Goal: Task Accomplishment & Management: Use online tool/utility

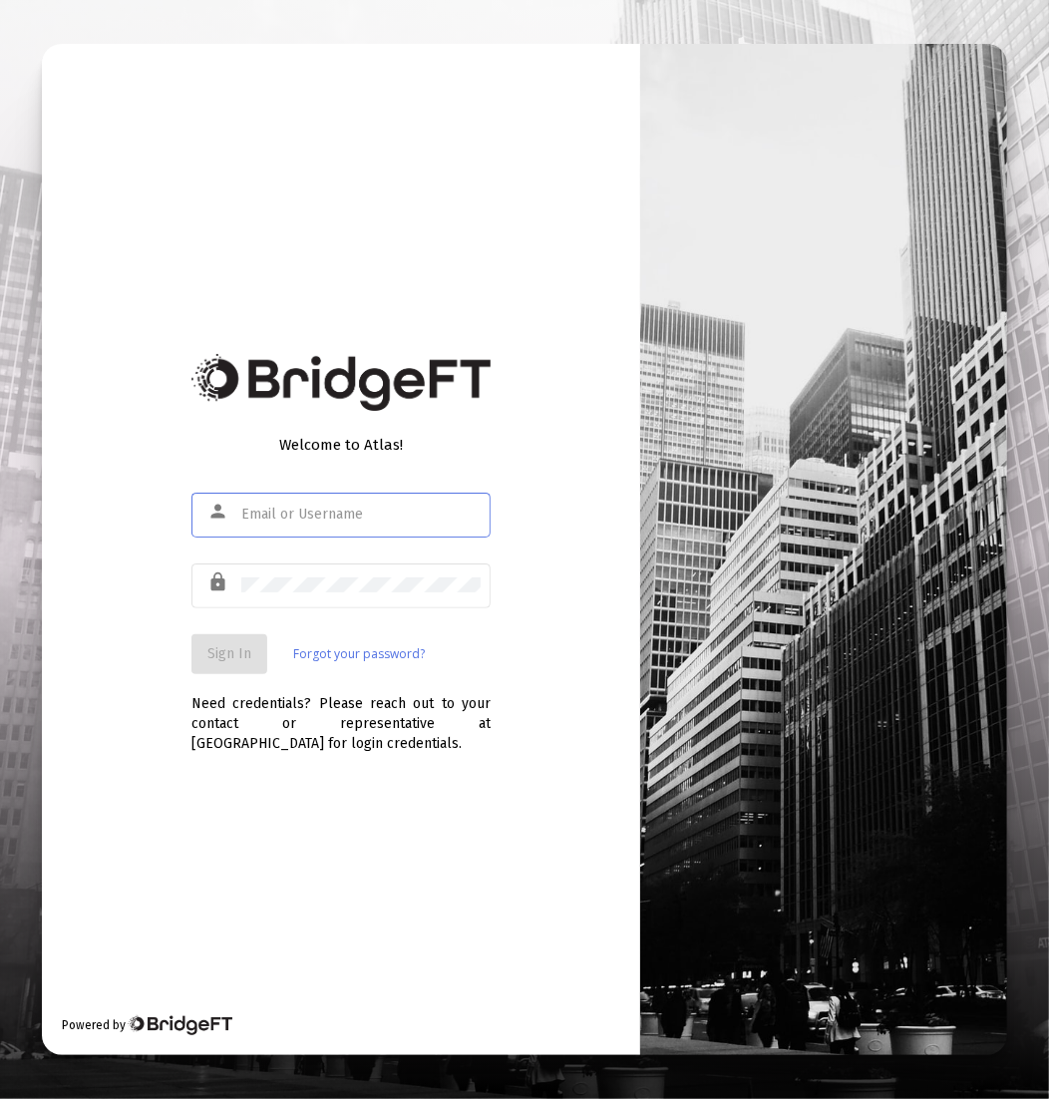
click at [325, 520] on input "text" at bounding box center [360, 515] width 239 height 16
type input "[EMAIL_ADDRESS][DOMAIN_NAME]"
drag, startPoint x: 223, startPoint y: 653, endPoint x: 96, endPoint y: 634, distance: 129.0
click at [223, 653] on span "Sign In" at bounding box center [229, 653] width 44 height 17
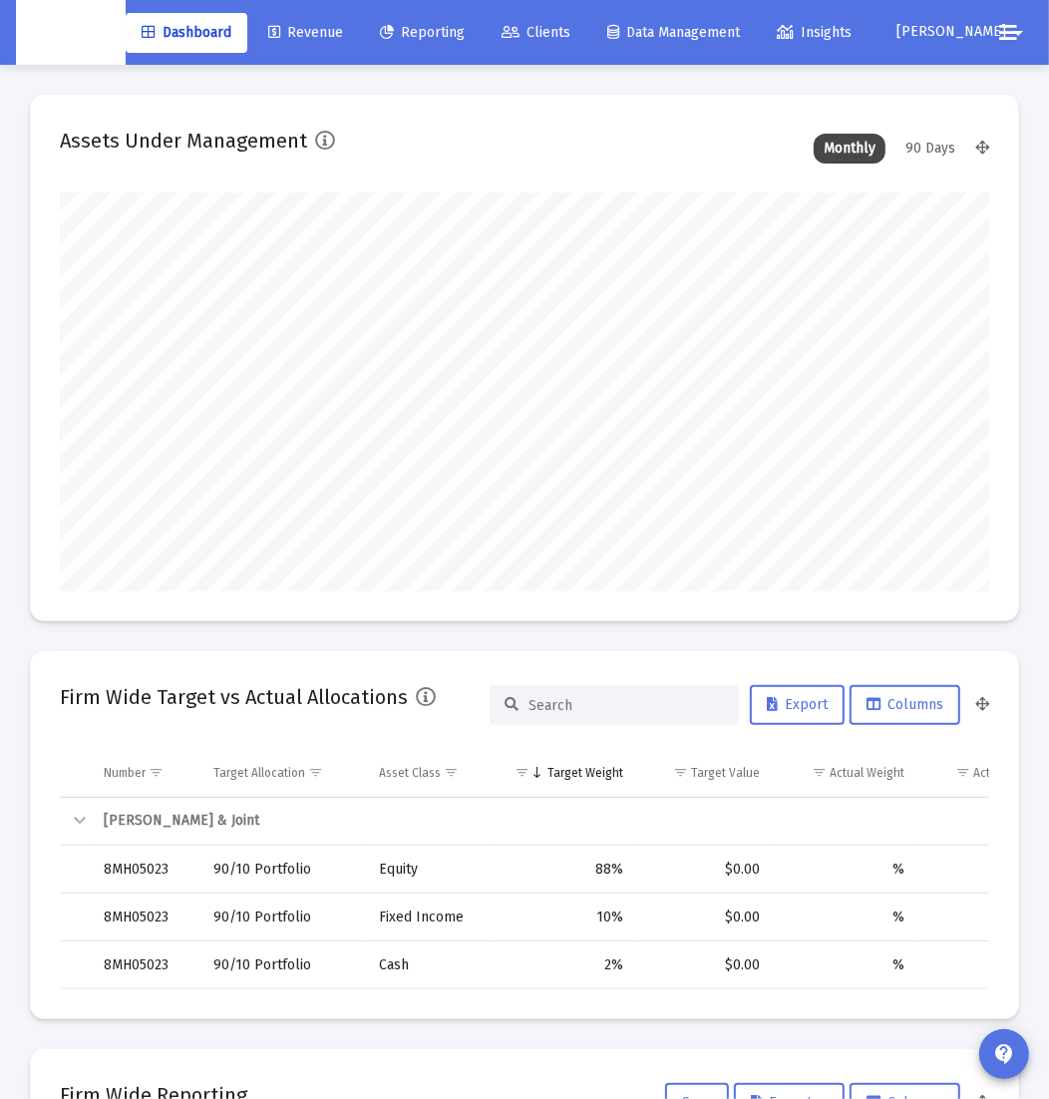
scroll to position [399, 496]
type input "[DATE]"
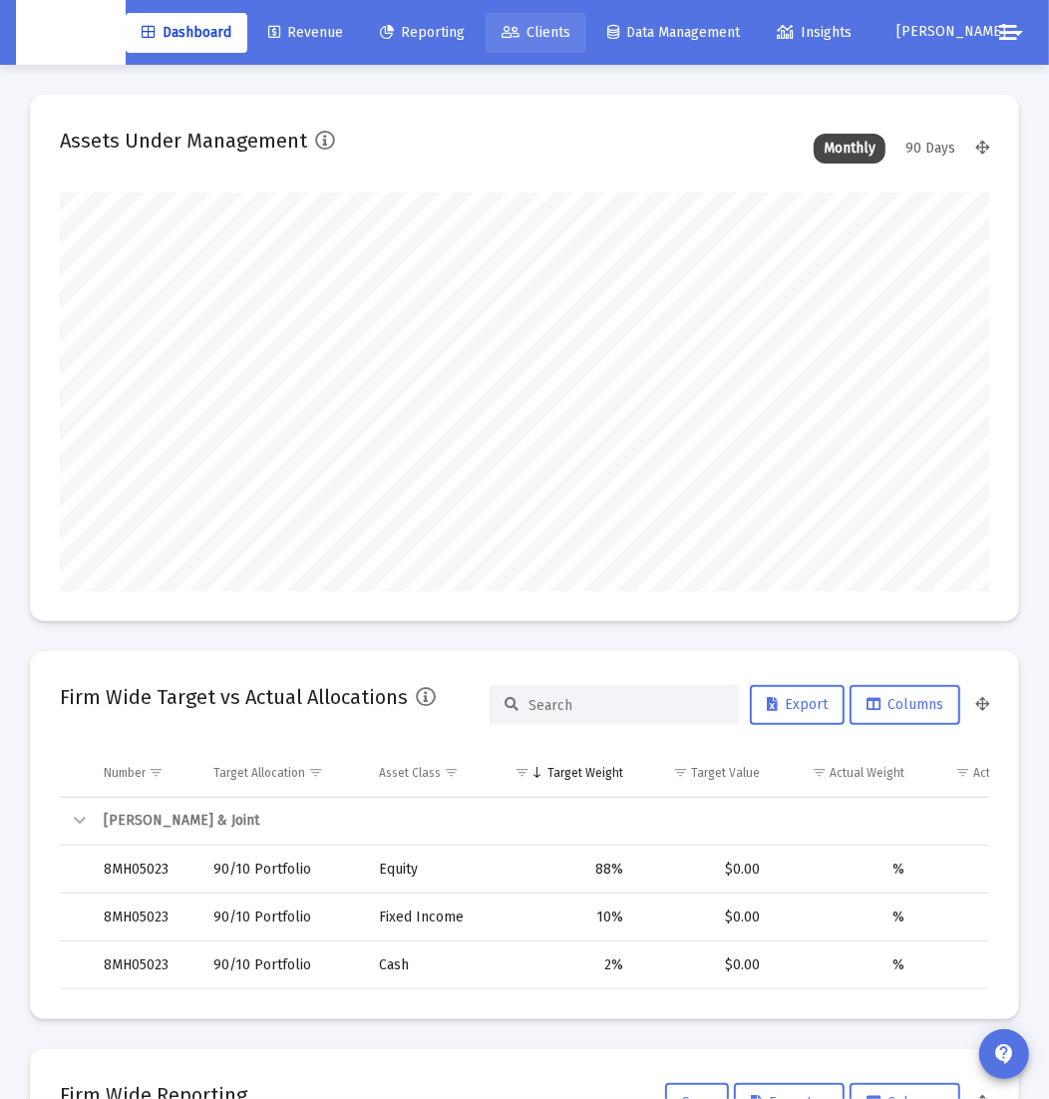
click at [554, 31] on span "Clients" at bounding box center [536, 32] width 69 height 17
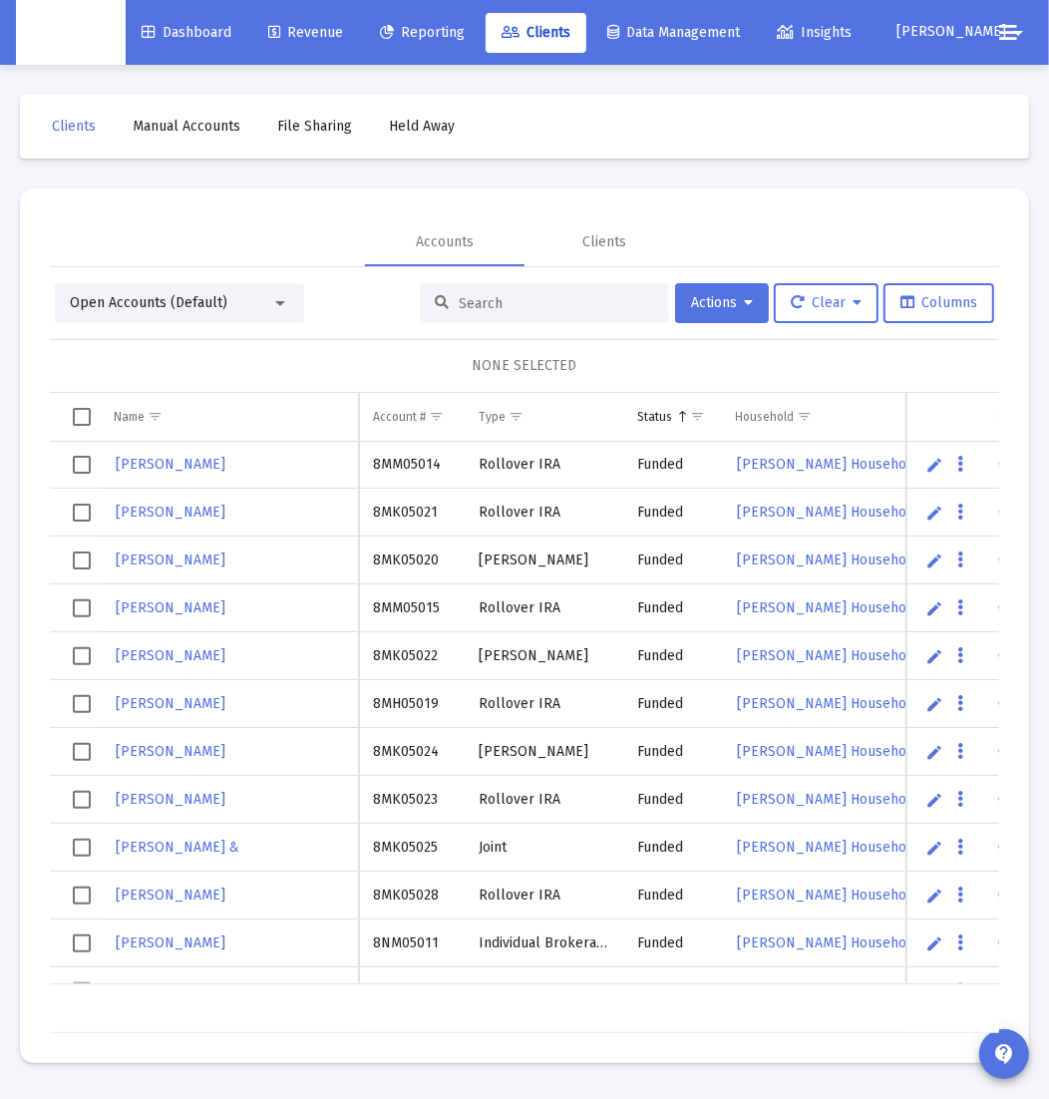
scroll to position [957, 0]
click at [317, 30] on span "Revenue" at bounding box center [305, 32] width 75 height 17
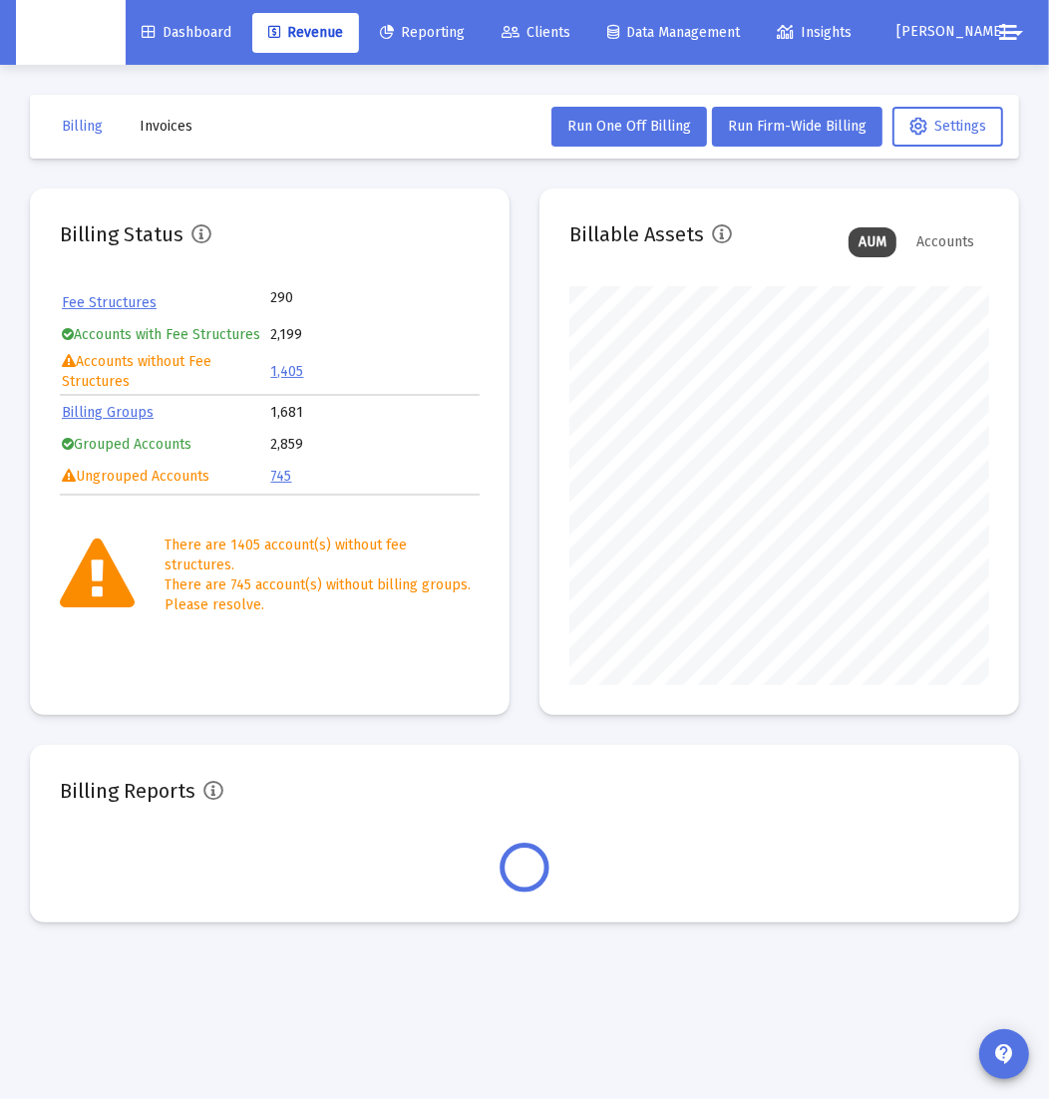
scroll to position [399, 420]
click at [180, 124] on span "Invoices" at bounding box center [166, 126] width 53 height 17
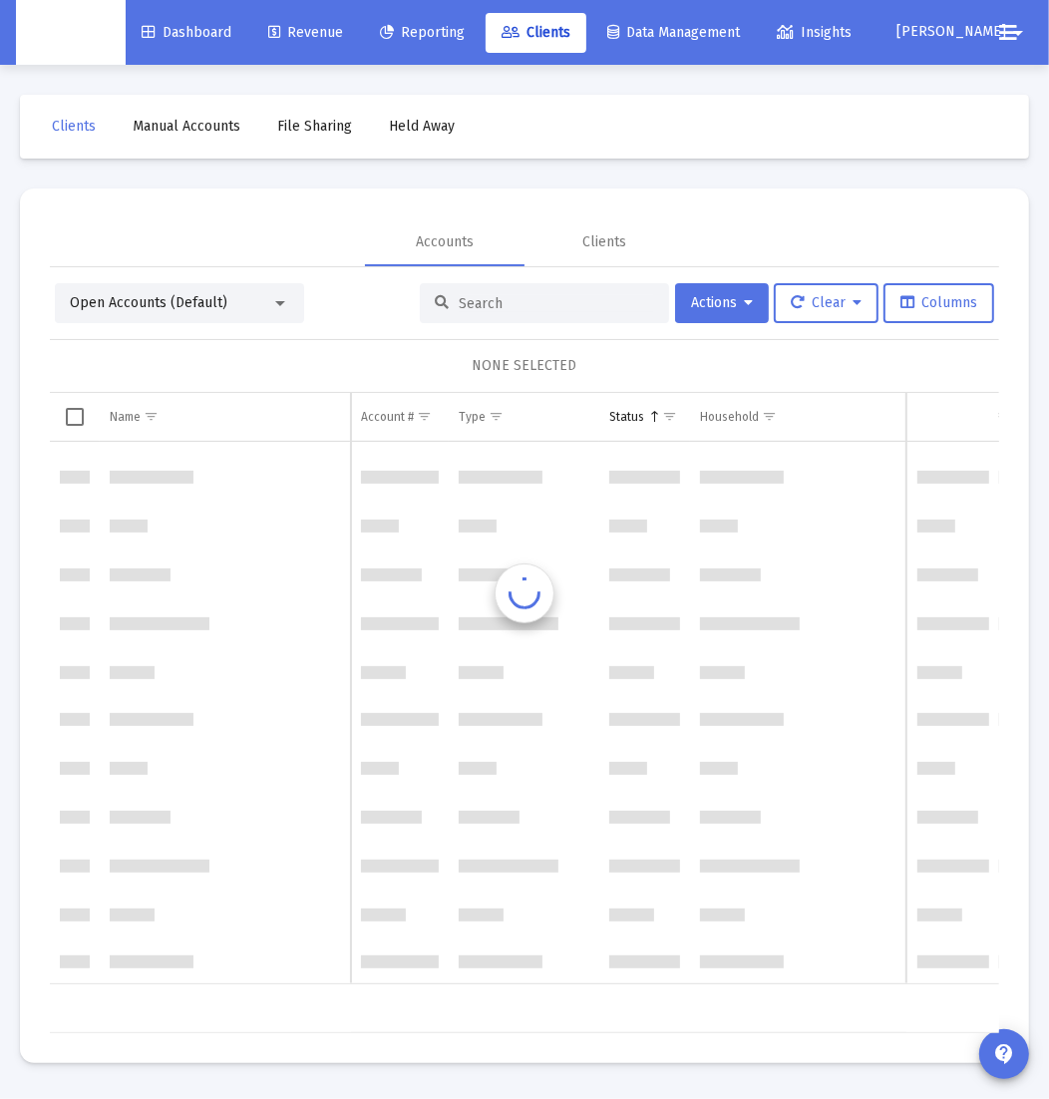
scroll to position [999, 0]
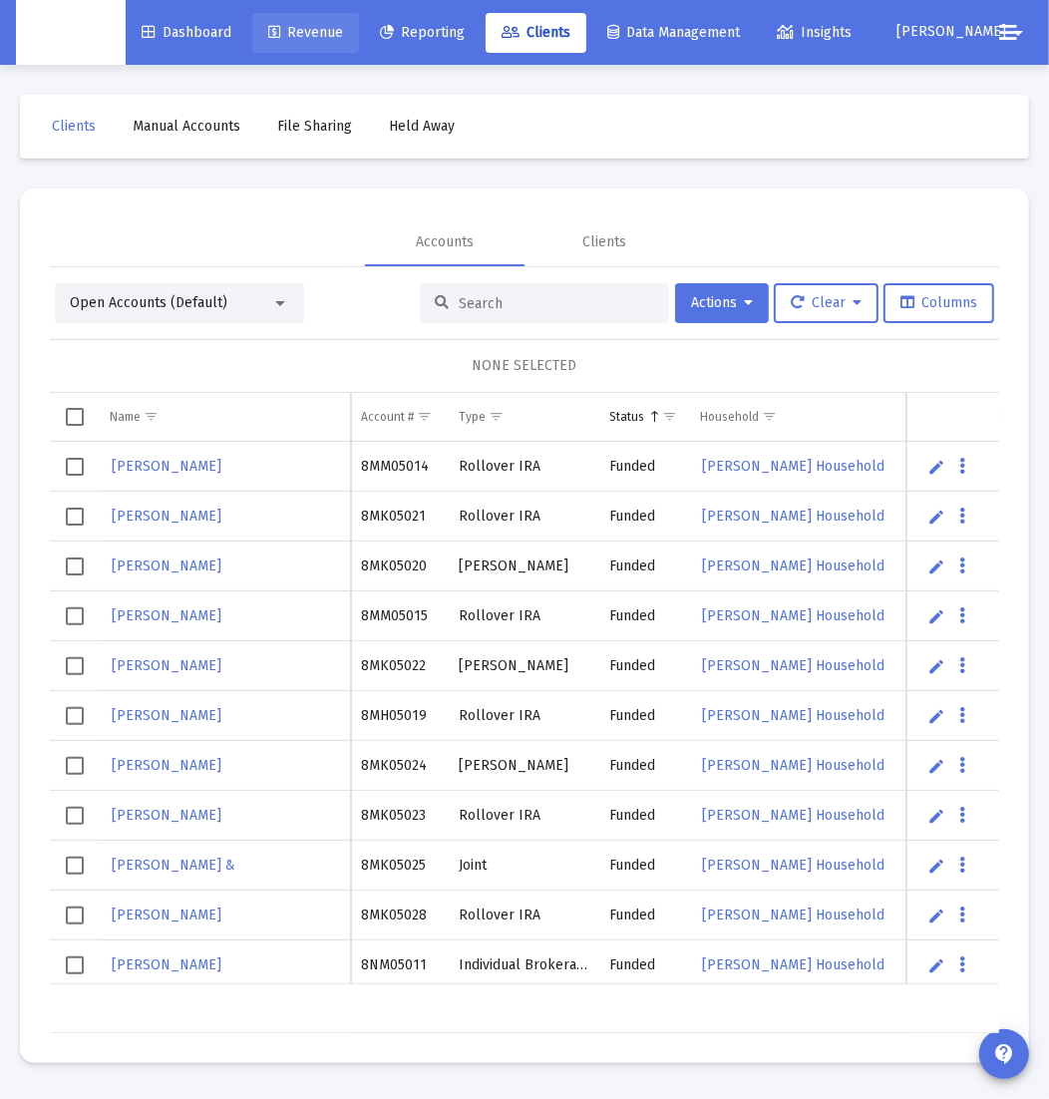
click at [322, 36] on span "Revenue" at bounding box center [305, 32] width 75 height 17
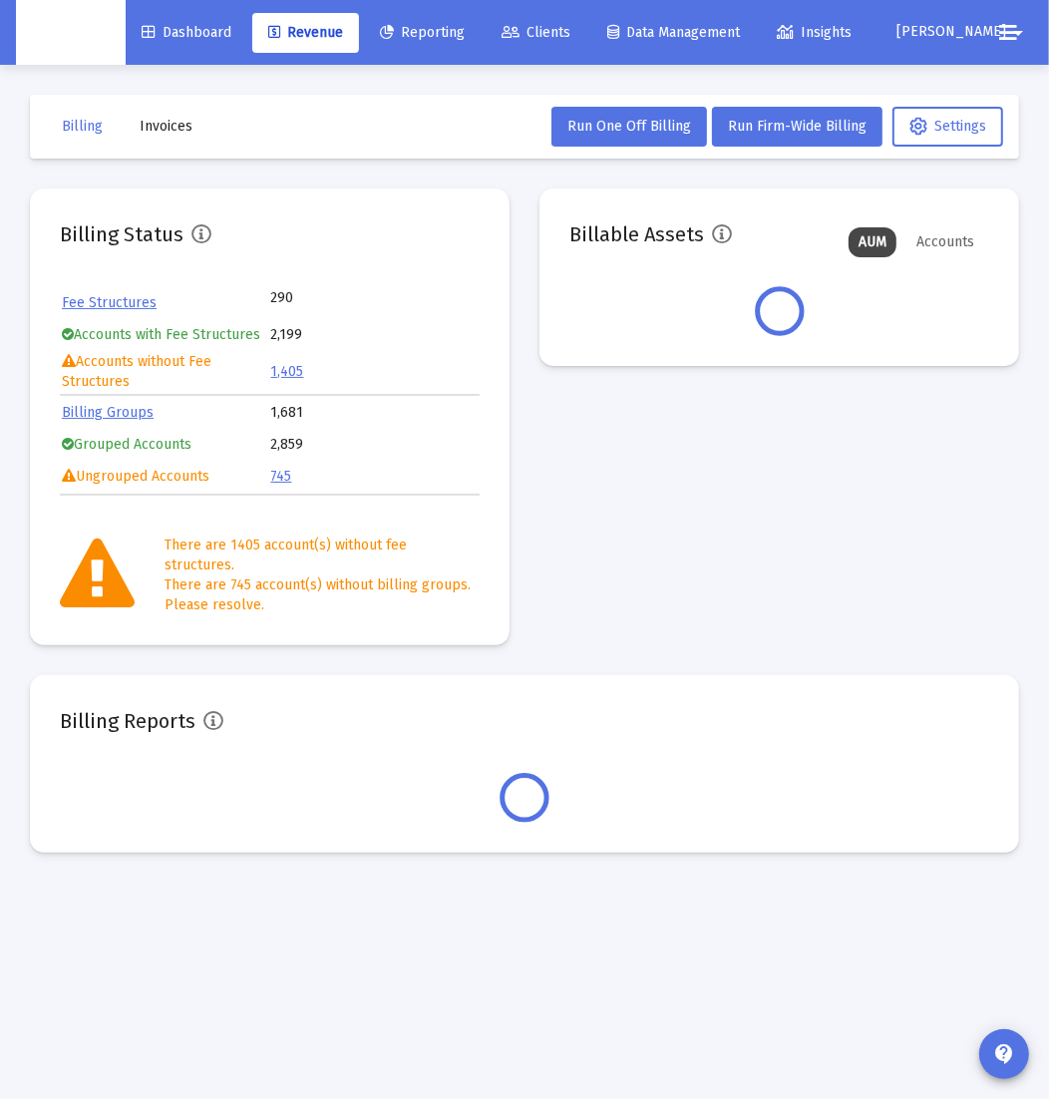
click at [172, 143] on button "Invoices" at bounding box center [166, 127] width 85 height 40
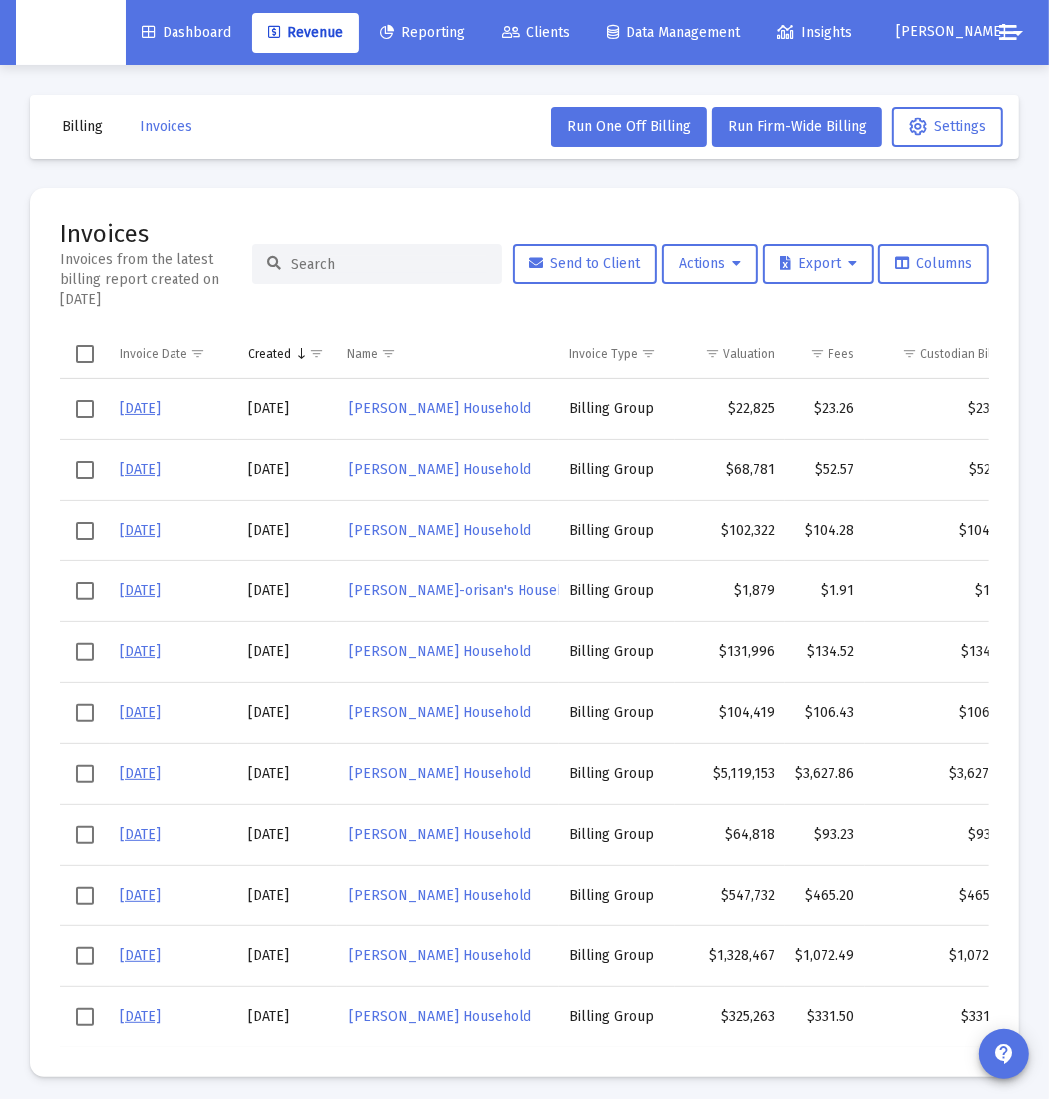
click at [356, 270] on input at bounding box center [388, 264] width 195 height 17
click at [369, 268] on input at bounding box center [388, 264] width 195 height 17
paste input "[PERSON_NAME] Household"
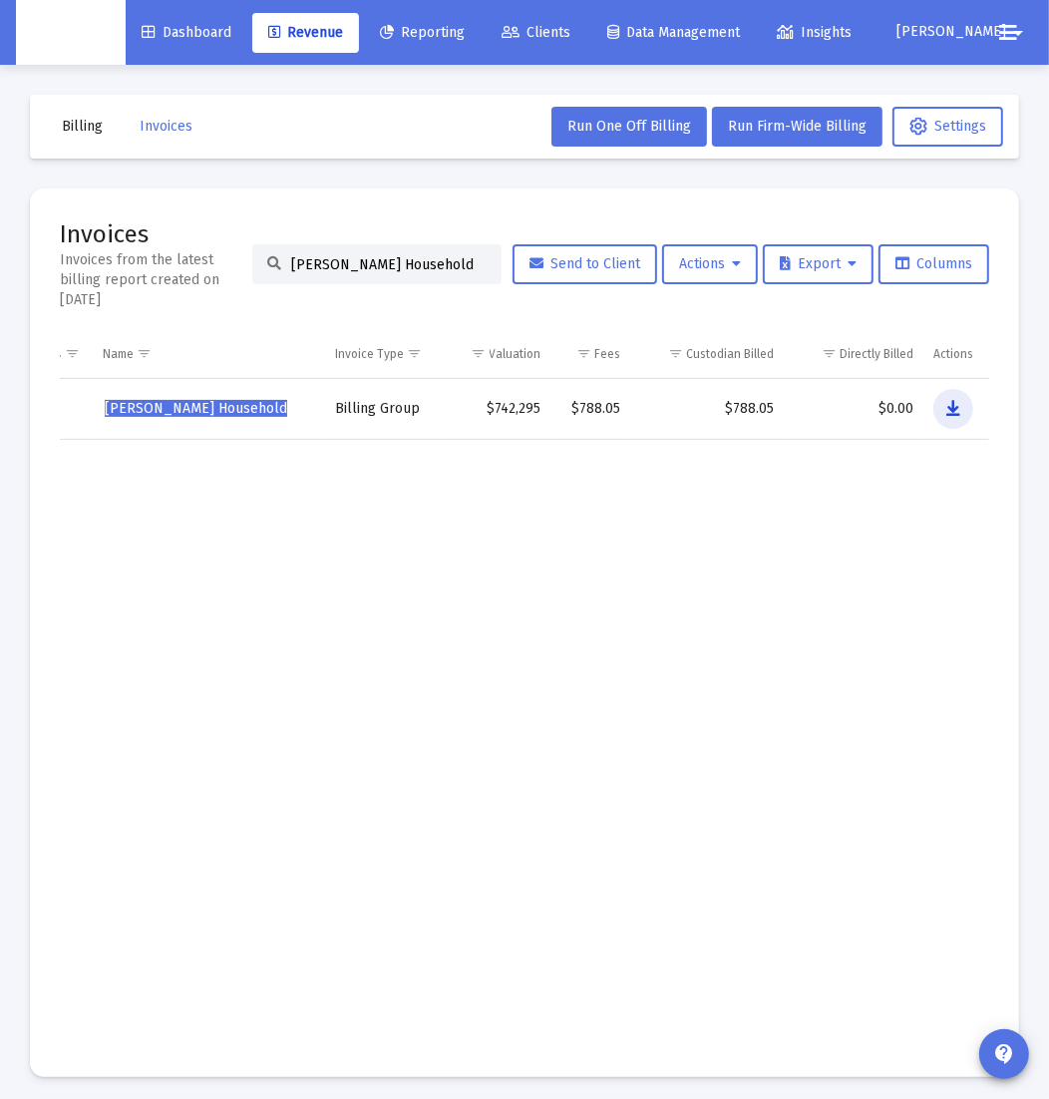
click at [954, 409] on icon "Data grid" at bounding box center [953, 409] width 14 height 24
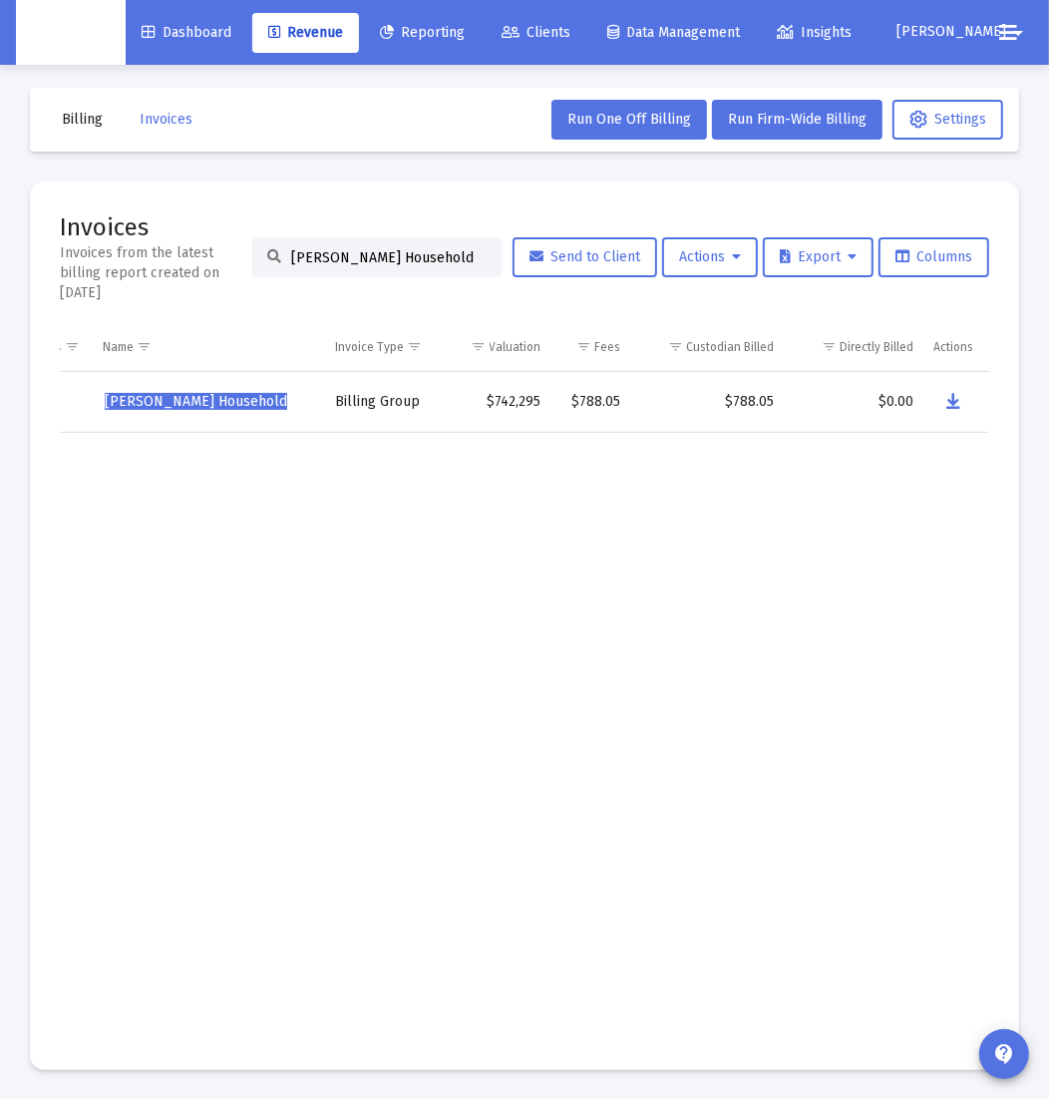
click at [380, 258] on input "[PERSON_NAME] Household" at bounding box center [388, 257] width 195 height 17
paste input "[PERSON_NAME]"
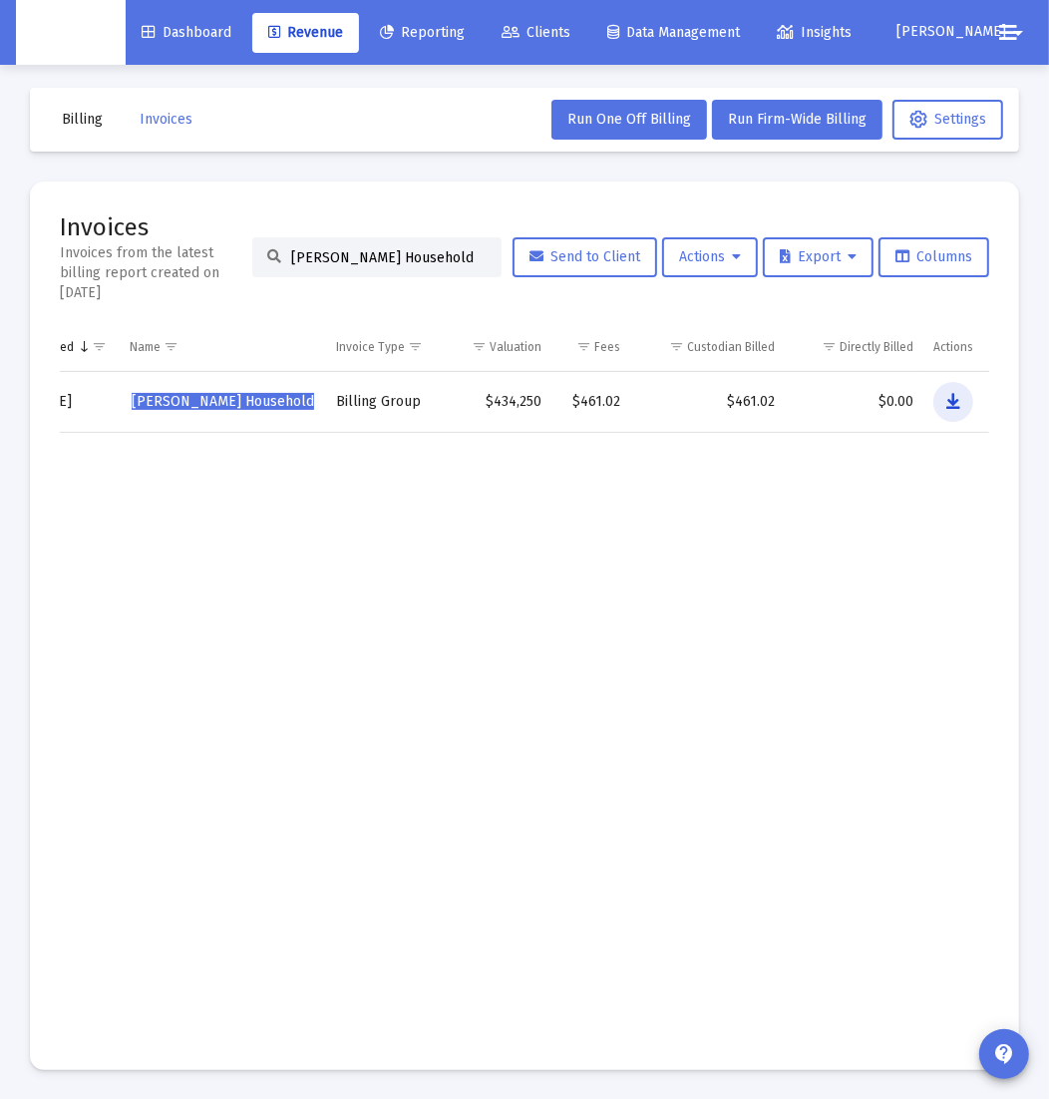
click at [953, 397] on icon "Data grid" at bounding box center [953, 402] width 14 height 24
click at [343, 264] on input "[PERSON_NAME] Household" at bounding box center [388, 257] width 195 height 17
click at [343, 263] on input "[PERSON_NAME] Household" at bounding box center [388, 257] width 195 height 17
paste input "[PERSON_NAME]"
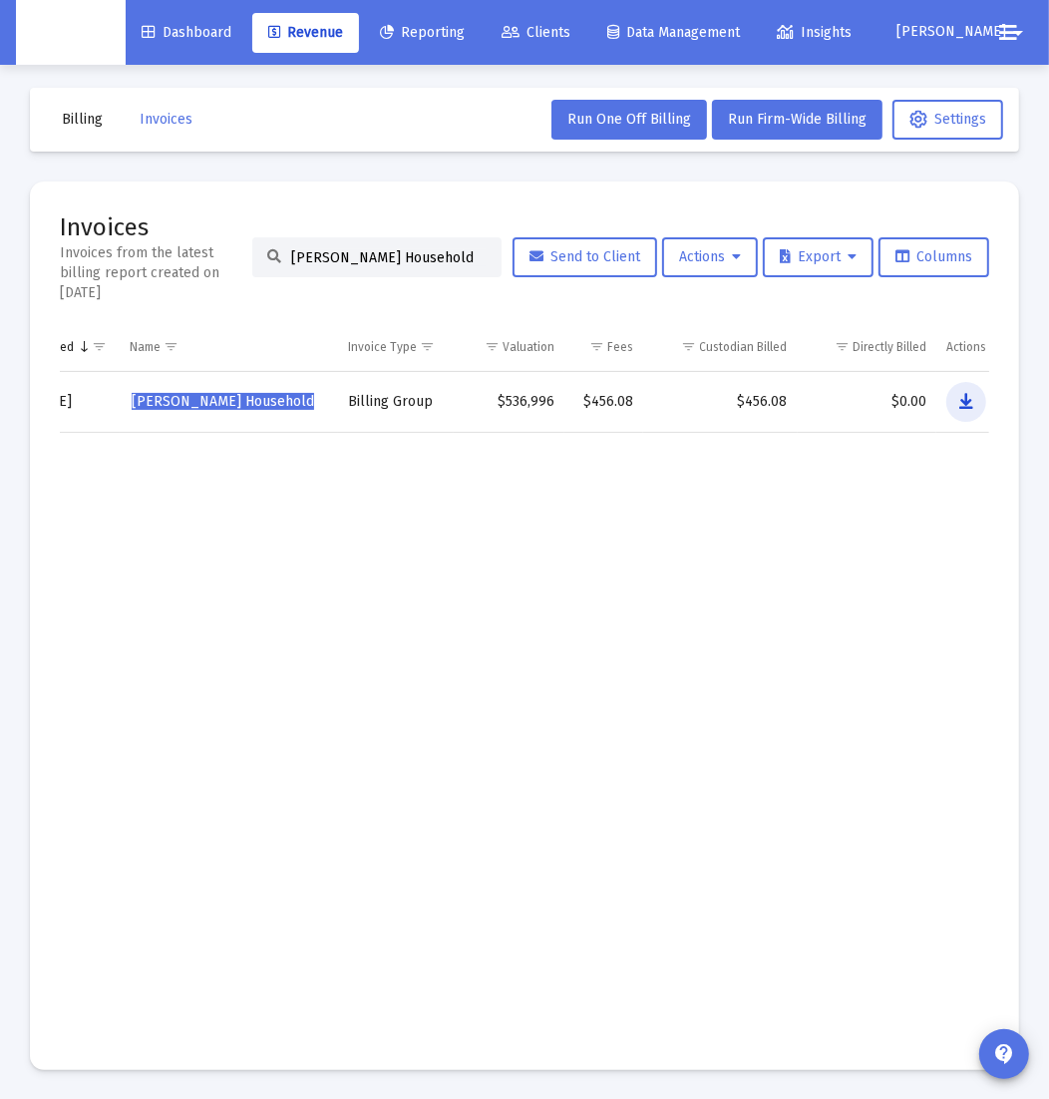
click at [965, 394] on icon "Data grid" at bounding box center [966, 402] width 14 height 24
click at [428, 260] on input "[PERSON_NAME] Household" at bounding box center [388, 257] width 195 height 17
paste input "[PERSON_NAME]"
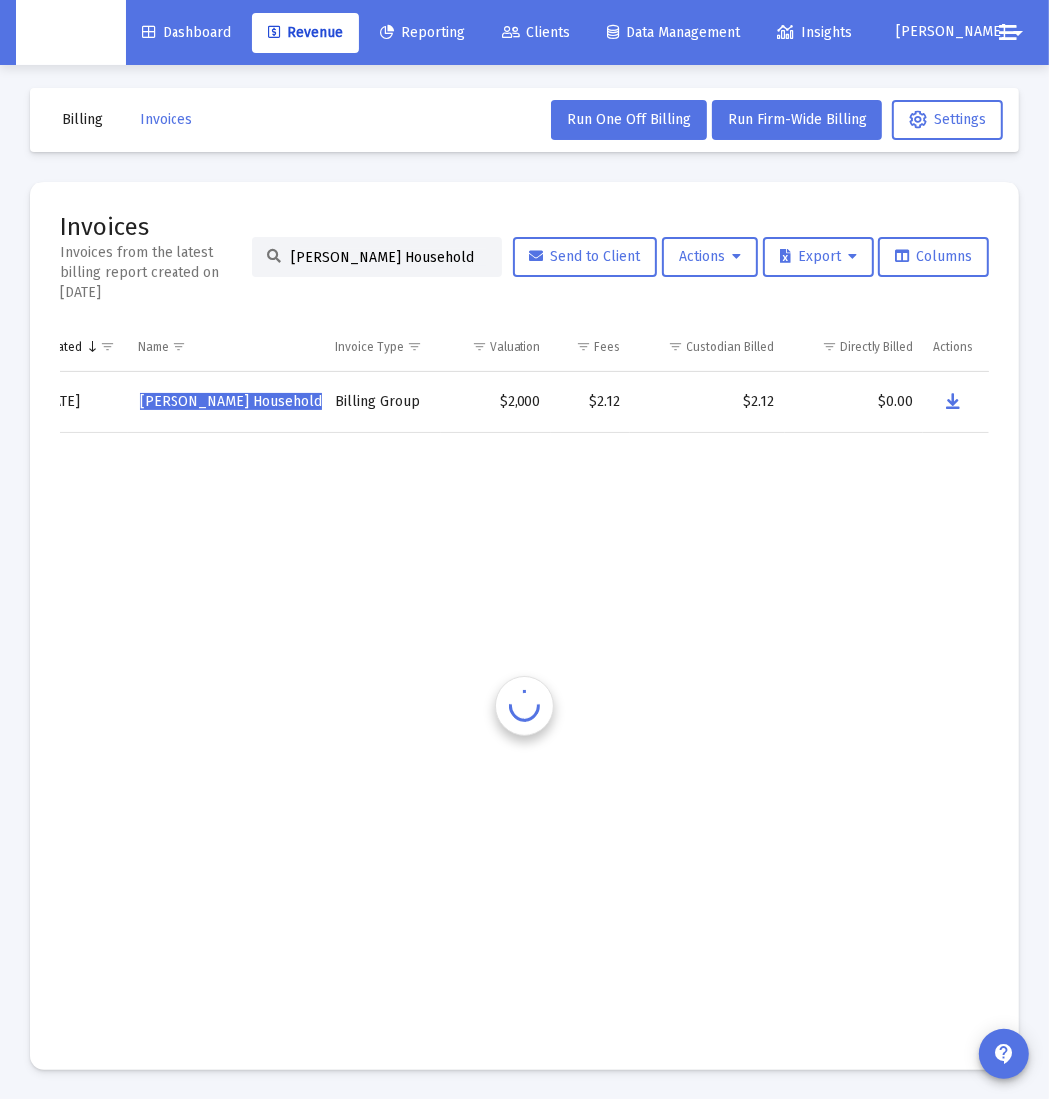
scroll to position [0, 209]
type input "[PERSON_NAME] Household"
drag, startPoint x: 942, startPoint y: 515, endPoint x: 954, endPoint y: 475, distance: 41.6
click at [944, 510] on td "Data grid" at bounding box center [956, 735] width 67 height 607
click at [958, 399] on icon "Data grid" at bounding box center [953, 402] width 14 height 24
